Goal: Communication & Community: Share content

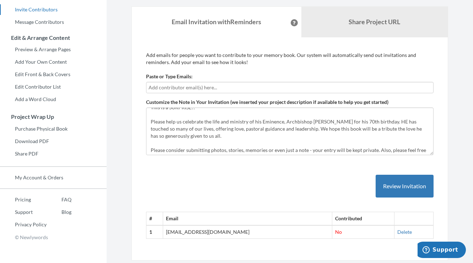
scroll to position [9, 0]
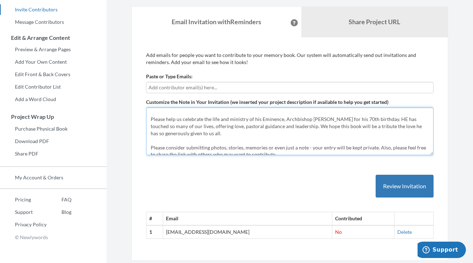
drag, startPoint x: 191, startPoint y: 133, endPoint x: 373, endPoint y: 121, distance: 182.1
click at [373, 121] on textarea "This is a SURPRISE!! Please help us celebrate the life and ministry of his Emin…" at bounding box center [290, 131] width 288 height 48
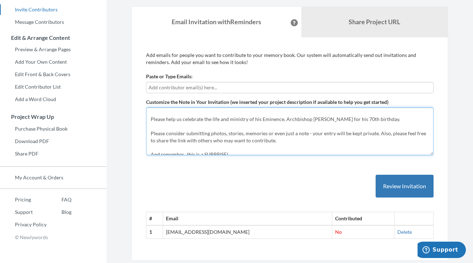
drag, startPoint x: 153, startPoint y: 118, endPoint x: 174, endPoint y: 118, distance: 21.7
click at [174, 118] on textarea "This is a SURPRISE!! Please help us celebrate the life and ministry of his Emin…" at bounding box center [290, 131] width 288 height 48
click at [167, 119] on textarea "This is a SURPRISE!! Please help us celebrate the life and ministry of his Emin…" at bounding box center [290, 131] width 288 height 48
drag, startPoint x: 152, startPoint y: 119, endPoint x: 181, endPoint y: 119, distance: 29.5
click at [181, 119] on textarea "This is a SURPRISE!! Please help us celebrate the life and ministry of his Emin…" at bounding box center [290, 131] width 288 height 48
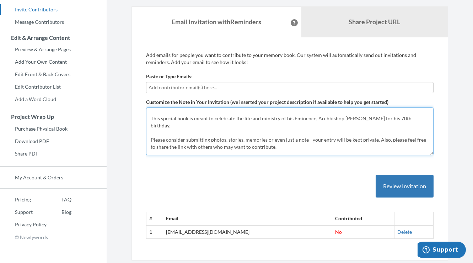
scroll to position [6, 0]
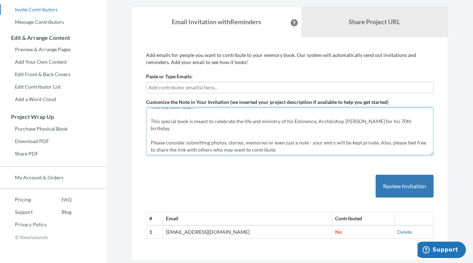
click at [400, 123] on textarea "This is a SURPRISE!! Please help us celebrate the life and ministry of his Emin…" at bounding box center [290, 131] width 288 height 48
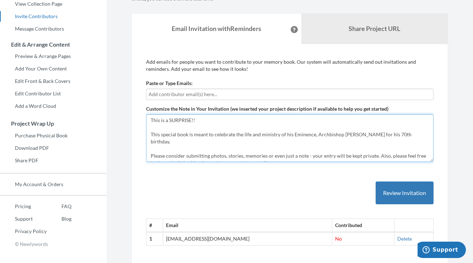
scroll to position [101, 0]
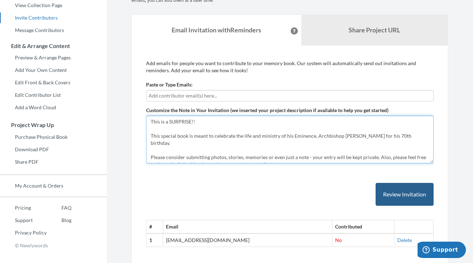
type textarea "This is a SURPRISE!! This special book is meant to celebrate the life and minis…"
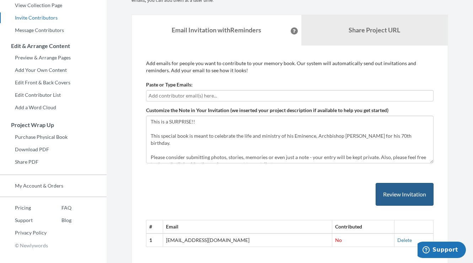
click at [385, 193] on button "Review Invitation" at bounding box center [405, 194] width 58 height 23
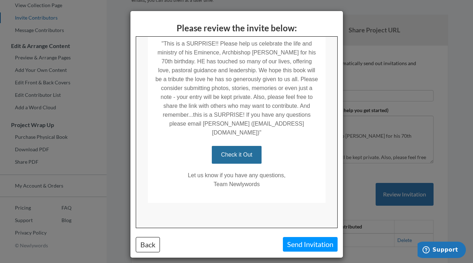
scroll to position [160, 0]
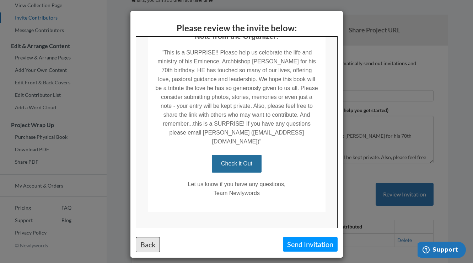
click at [144, 246] on button "Back" at bounding box center [148, 244] width 24 height 15
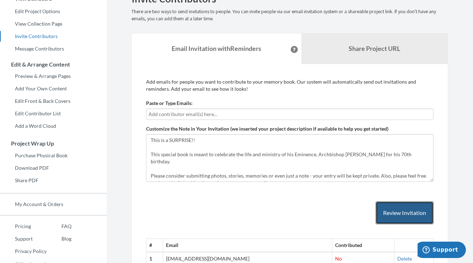
scroll to position [77, 0]
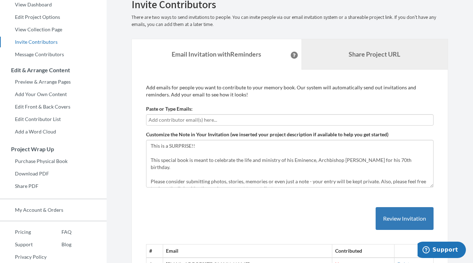
click at [360, 58] on link "Share Project URL" at bounding box center [374, 54] width 147 height 31
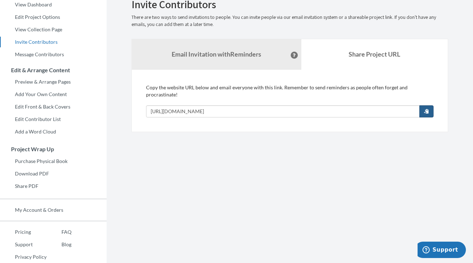
click at [427, 112] on span "button" at bounding box center [426, 110] width 5 height 5
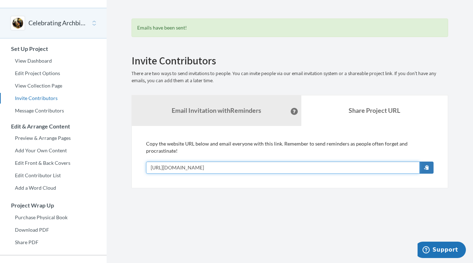
scroll to position [15, 0]
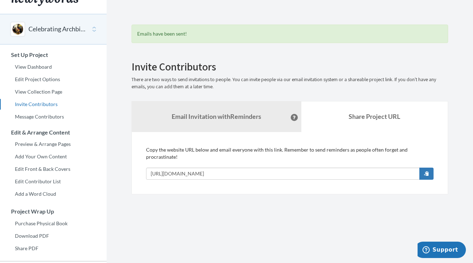
click at [34, 102] on link "Invite Contributors" at bounding box center [53, 104] width 107 height 11
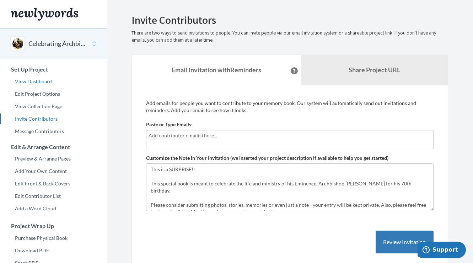
click at [42, 79] on link "View Dashboard" at bounding box center [53, 81] width 107 height 11
